Goal: Task Accomplishment & Management: Manage account settings

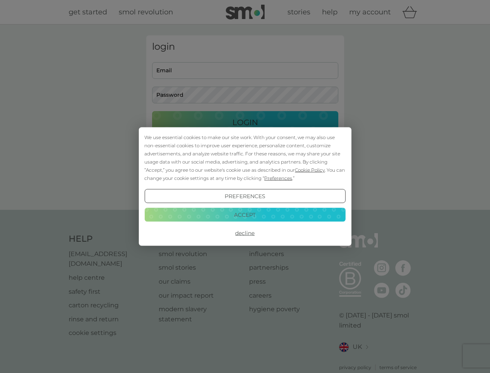
click at [310, 170] on span "Cookie Policy" at bounding box center [310, 170] width 30 height 6
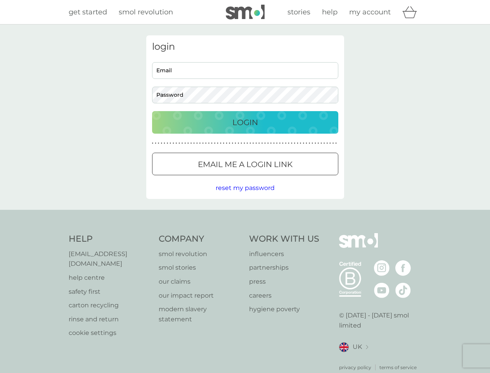
click at [278, 178] on div "login Email Password Login ● ● ● ● ● ● ● ● ● ● ● ● ● ● ● ● ● ● ● ● ● ● ● ● ● ● …" at bounding box center [245, 116] width 198 height 163
click at [245, 196] on div "login Email Password Login ● ● ● ● ● ● ● ● ● ● ● ● ● ● ● ● ● ● ● ● ● ● ● ● ● ● …" at bounding box center [245, 116] width 198 height 163
click at [245, 233] on div "Help [EMAIL_ADDRESS][DOMAIN_NAME] help centre safety first carton recycling rin…" at bounding box center [245, 302] width 353 height 138
click at [245, 214] on div "Help [EMAIL_ADDRESS][DOMAIN_NAME] help centre safety first carton recycling rin…" at bounding box center [245, 302] width 490 height 184
